Goal: Information Seeking & Learning: Learn about a topic

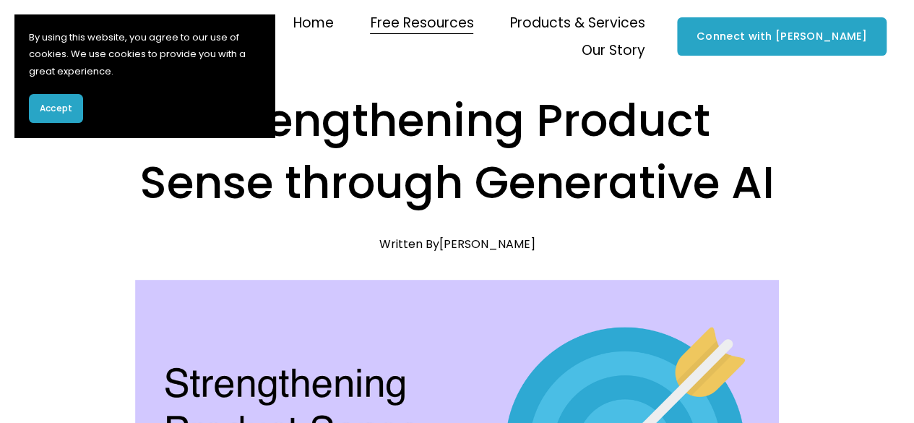
click at [64, 108] on span "Accept" at bounding box center [56, 108] width 33 height 13
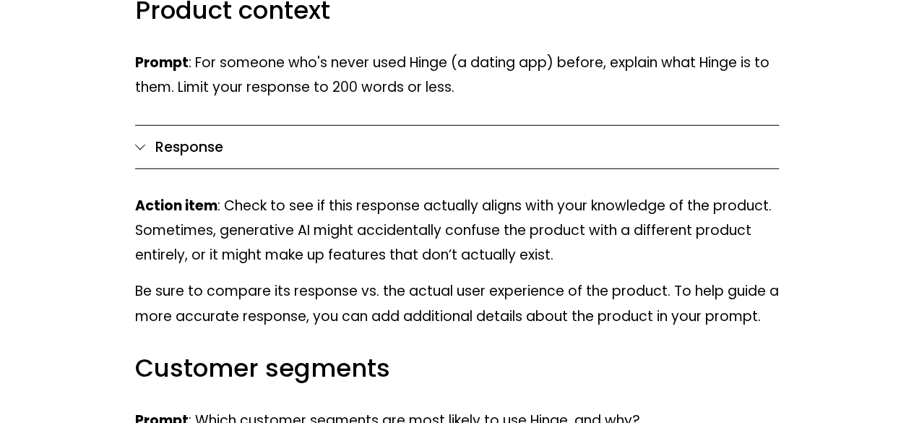
scroll to position [4771, 0]
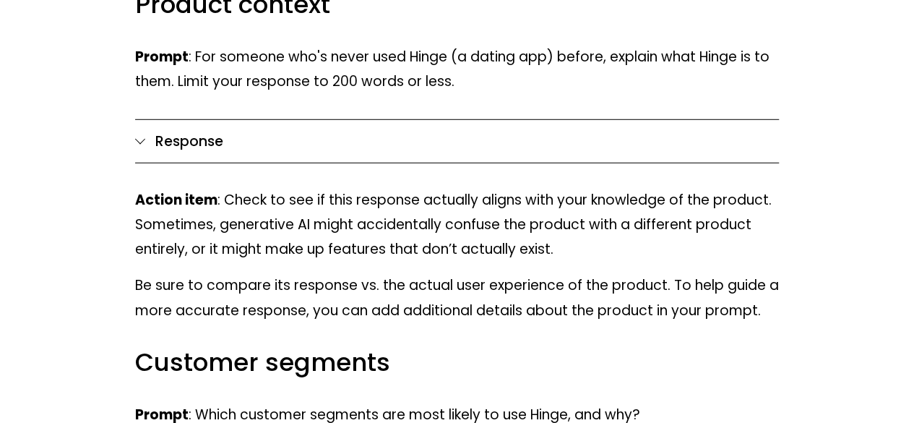
click at [135, 136] on div at bounding box center [140, 141] width 10 height 10
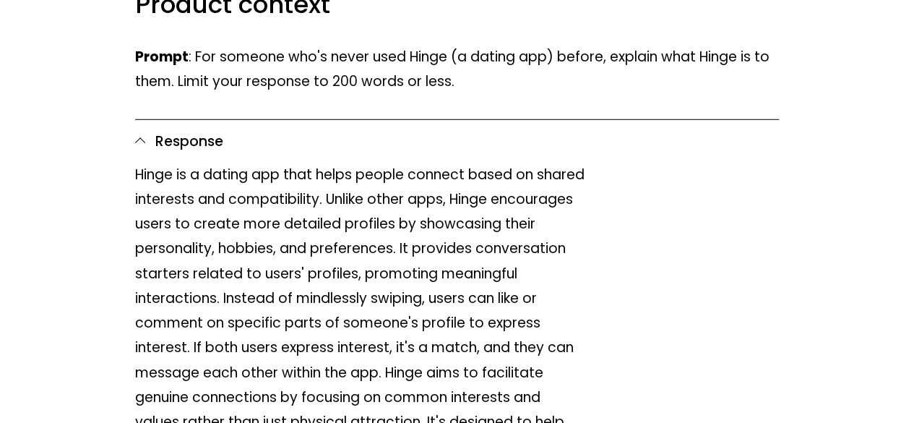
click at [135, 136] on div at bounding box center [140, 141] width 10 height 10
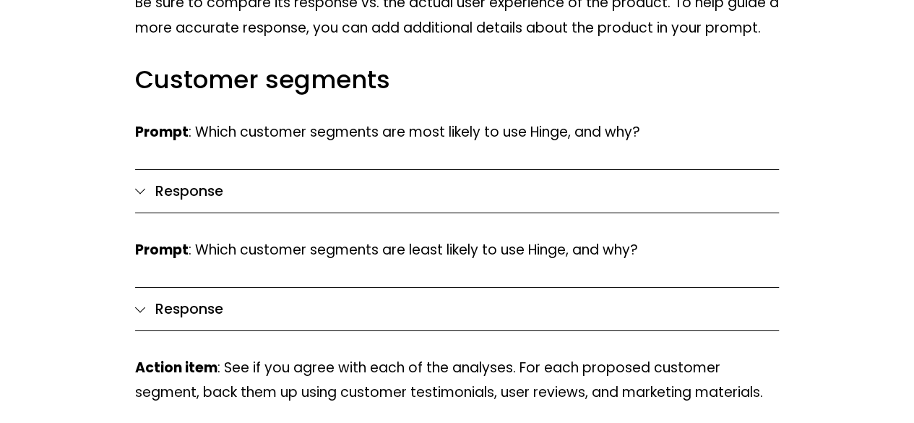
scroll to position [5060, 0]
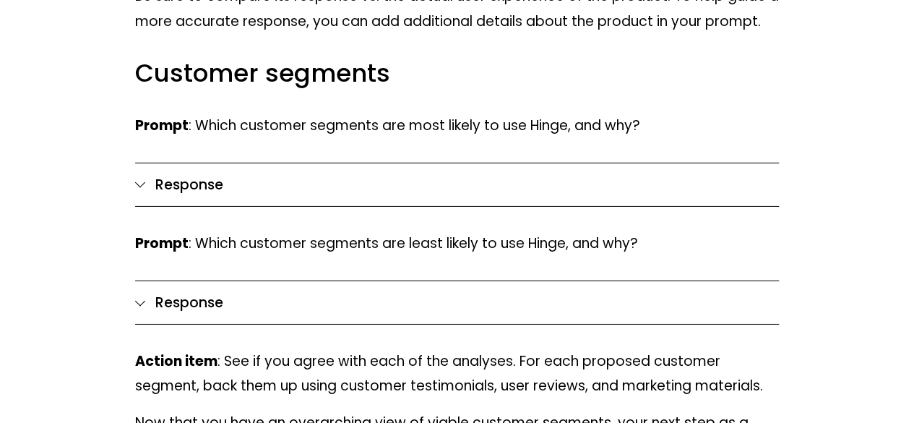
click at [143, 179] on div at bounding box center [140, 184] width 10 height 10
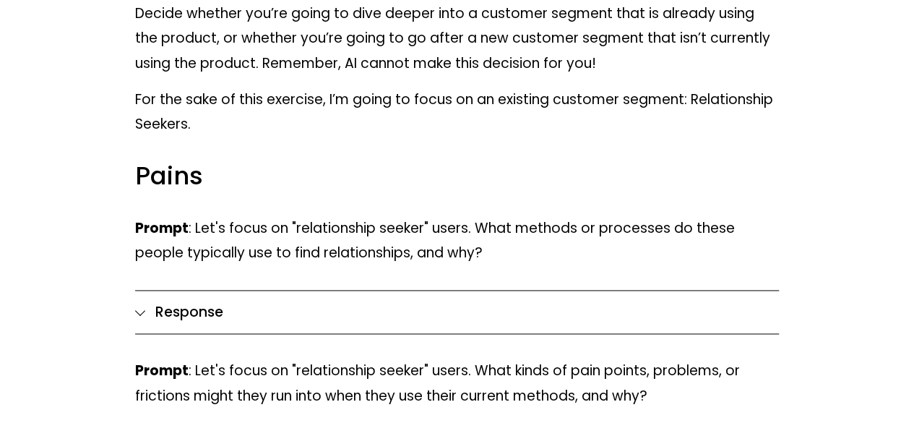
scroll to position [6434, 0]
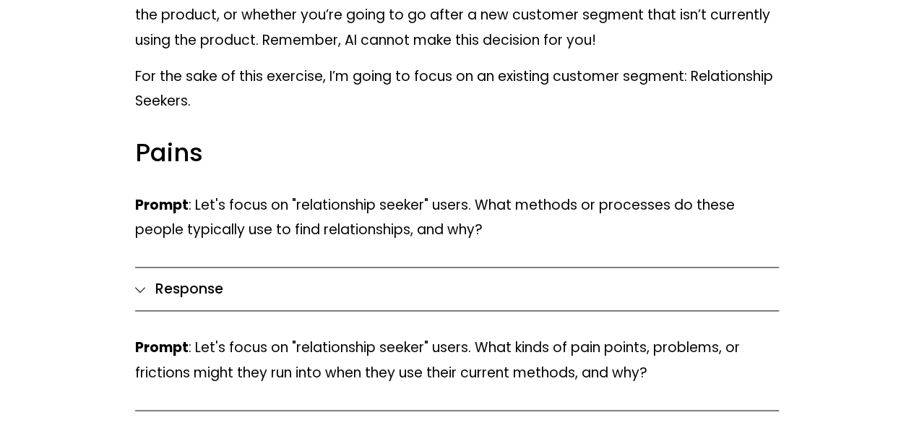
click at [142, 283] on div at bounding box center [140, 288] width 10 height 10
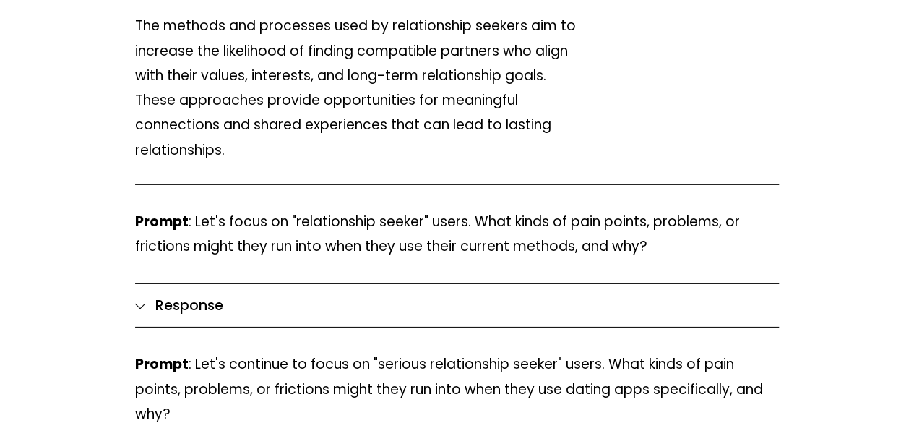
scroll to position [7735, 0]
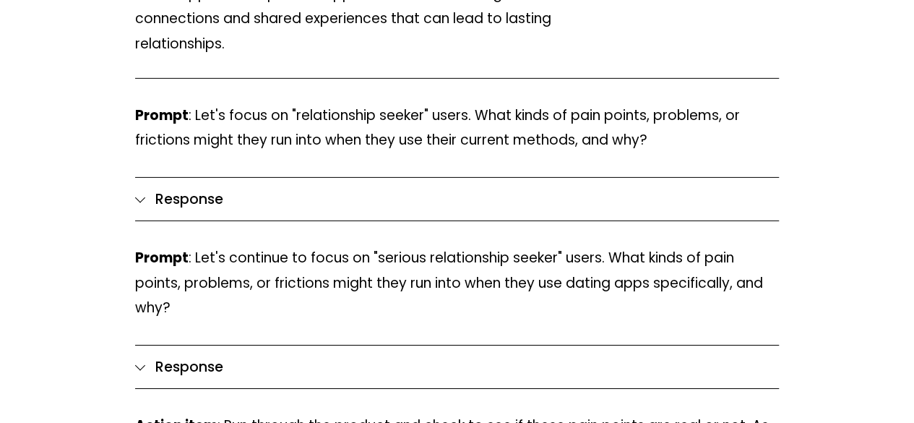
click at [136, 194] on div at bounding box center [140, 199] width 10 height 10
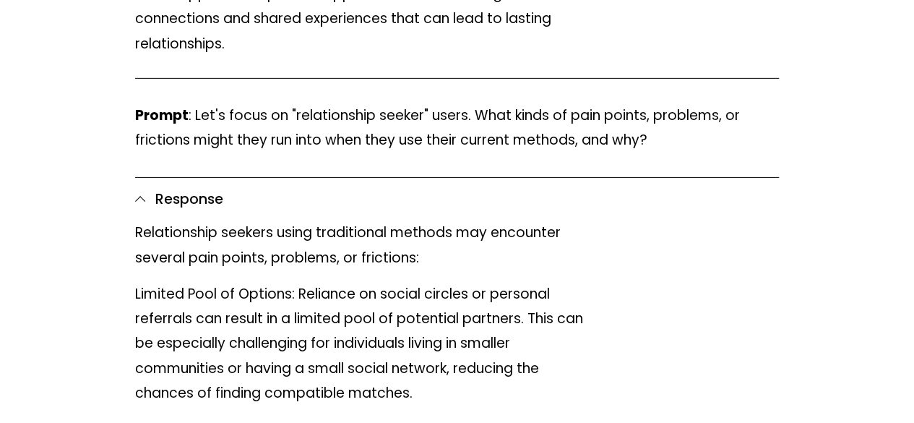
click at [135, 196] on div at bounding box center [140, 201] width 10 height 10
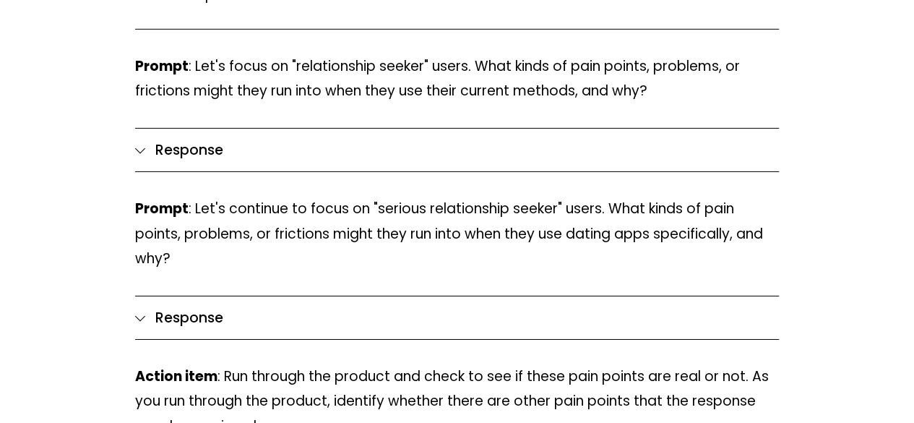
scroll to position [7807, 0]
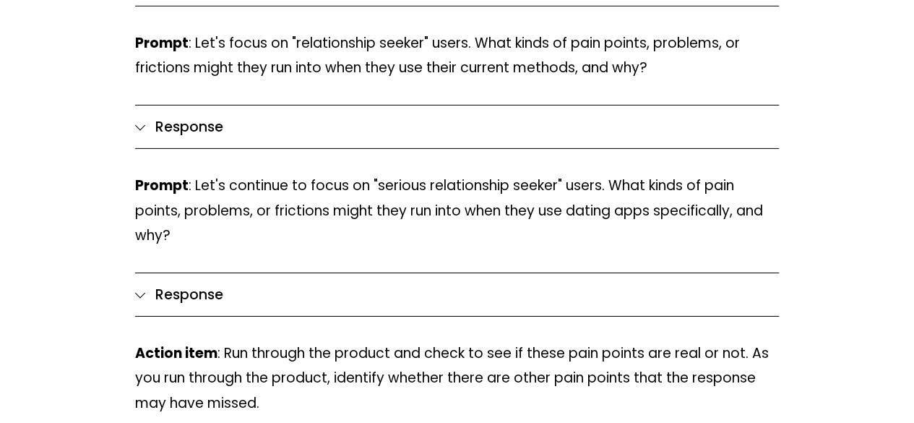
click at [145, 286] on span "Response" at bounding box center [462, 294] width 635 height 21
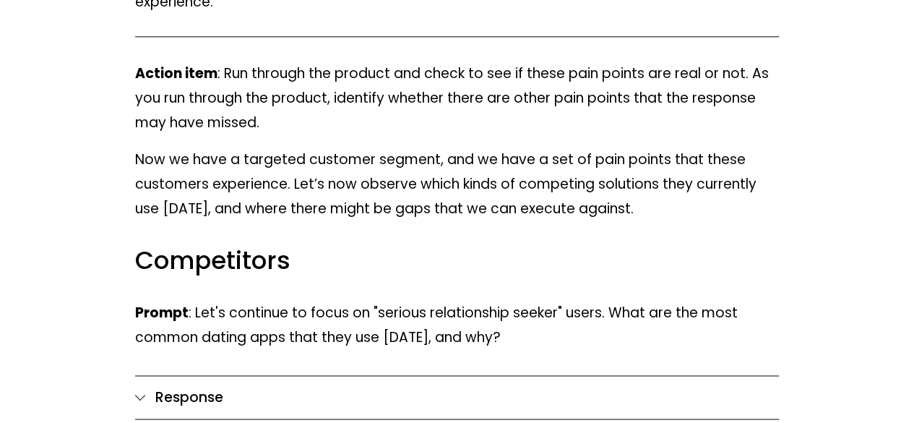
scroll to position [9325, 0]
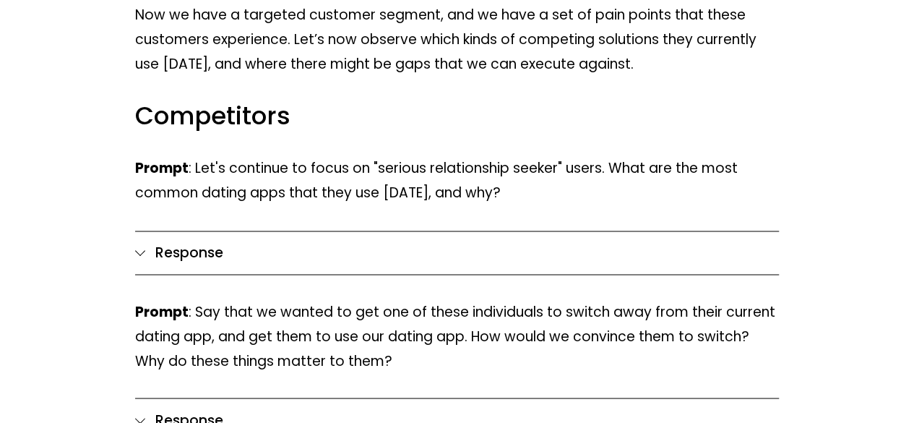
click at [140, 248] on div at bounding box center [140, 252] width 10 height 10
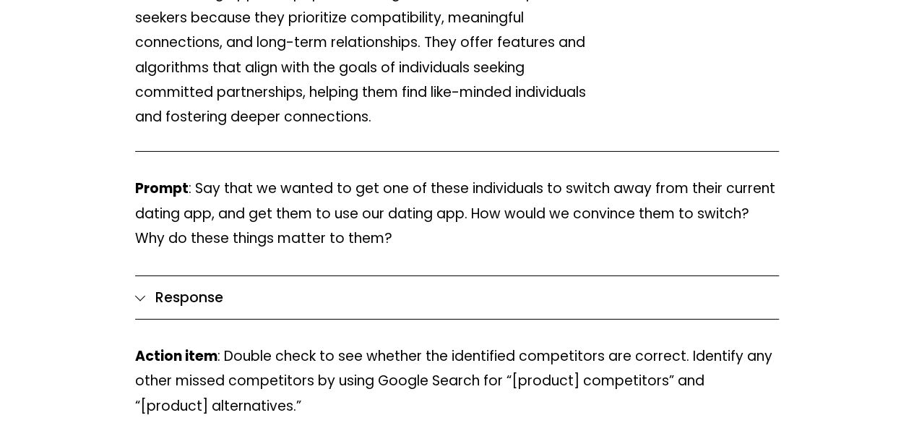
scroll to position [10699, 0]
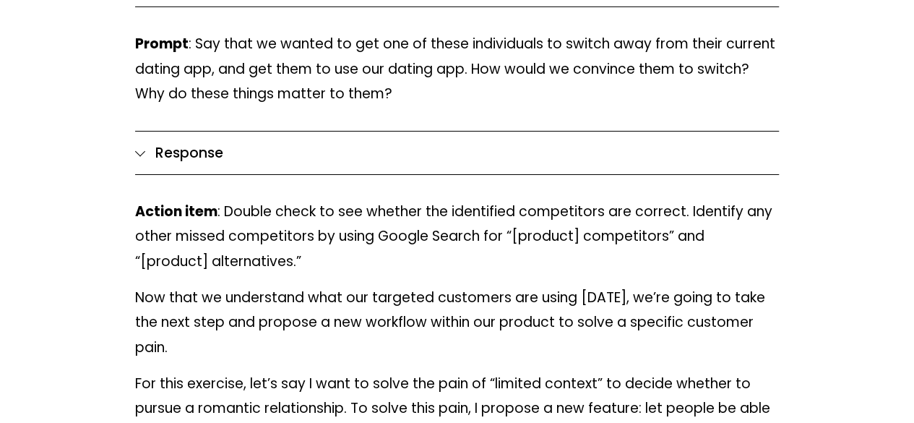
click at [137, 158] on div at bounding box center [140, 153] width 10 height 10
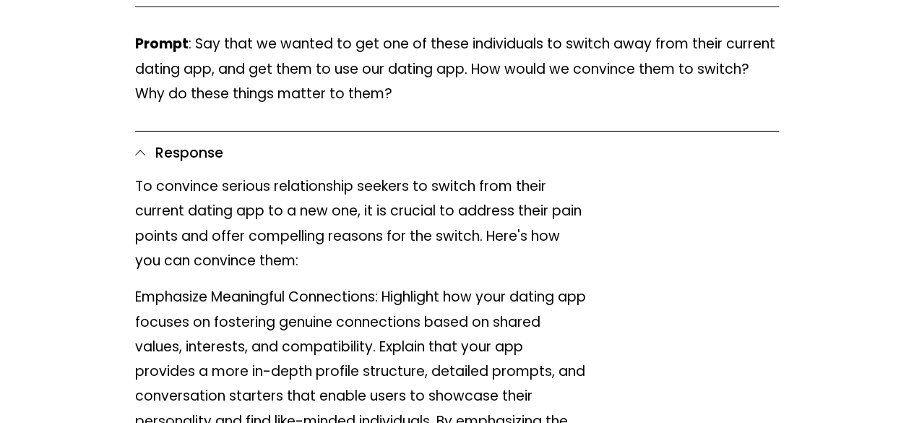
click at [137, 160] on div at bounding box center [140, 155] width 10 height 10
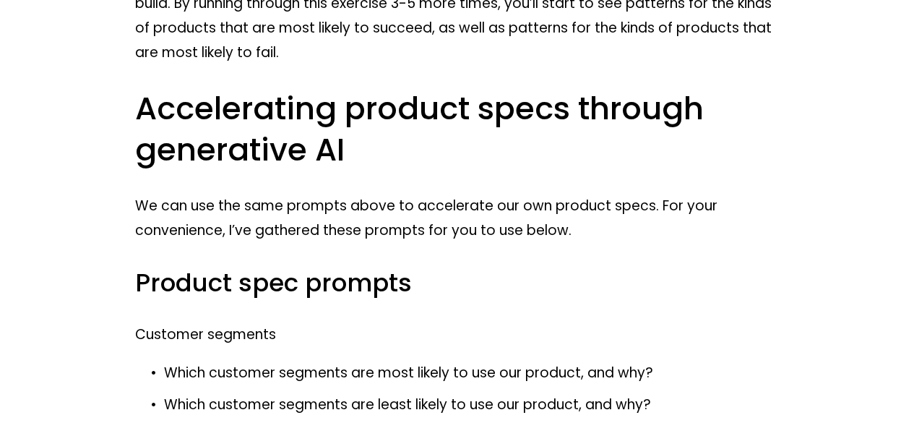
scroll to position [14892, 0]
